Goal: Find specific page/section: Find specific page/section

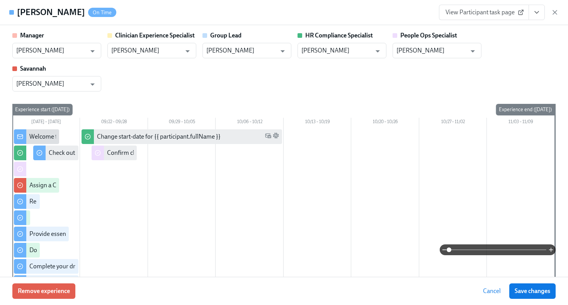
scroll to position [1284, 0]
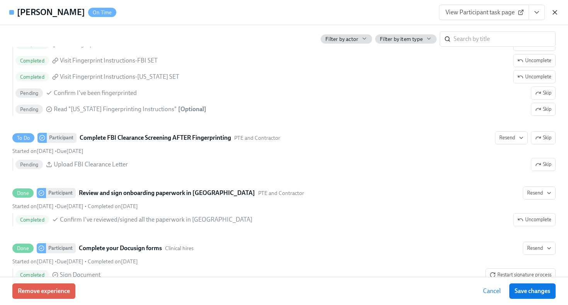
click at [558, 12] on icon "button" at bounding box center [555, 13] width 8 height 8
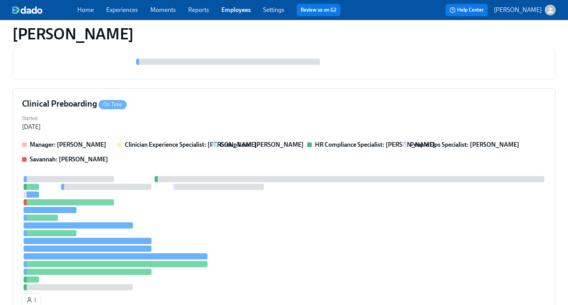
click at [241, 12] on link "Employees" at bounding box center [236, 9] width 29 height 7
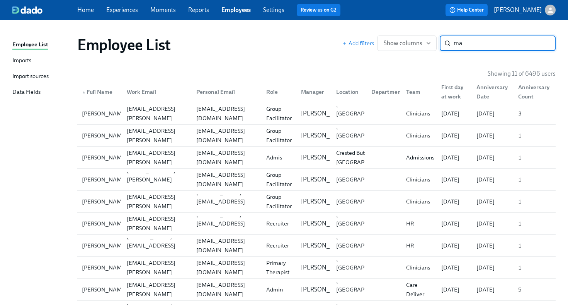
type input "m"
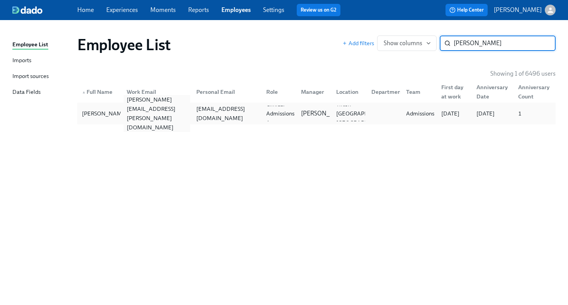
type input "mizwa"
click at [158, 115] on div "maggie.mizwa@charliehealth.com" at bounding box center [157, 113] width 67 height 37
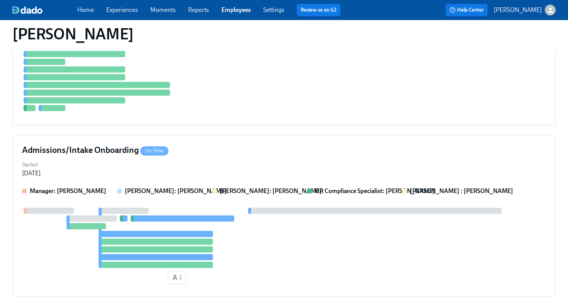
scroll to position [675, 0]
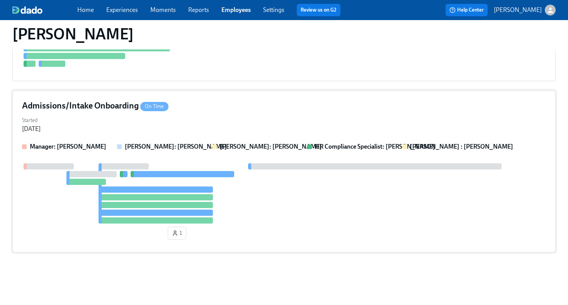
click at [249, 121] on div "Started Sep 05, 2025" at bounding box center [284, 124] width 524 height 19
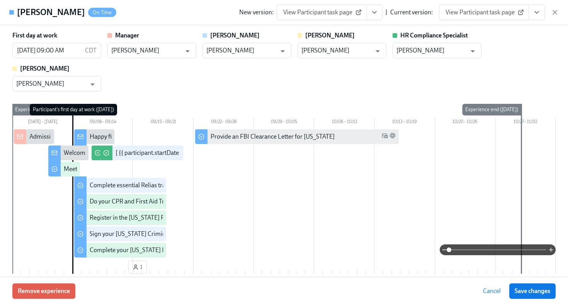
click at [496, 13] on span "View Participant task page" at bounding box center [484, 13] width 77 height 8
click at [491, 10] on span "View Participant task page" at bounding box center [484, 13] width 77 height 8
